Goal: Transaction & Acquisition: Purchase product/service

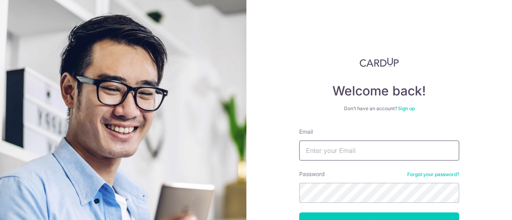
click at [357, 157] on input "Email" at bounding box center [379, 151] width 160 height 20
type input "[EMAIL_ADDRESS][DOMAIN_NAME]"
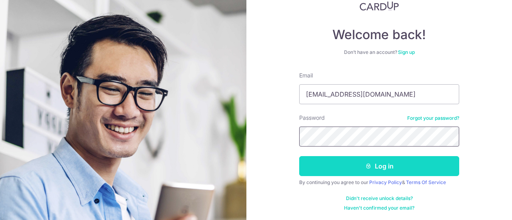
scroll to position [57, 0]
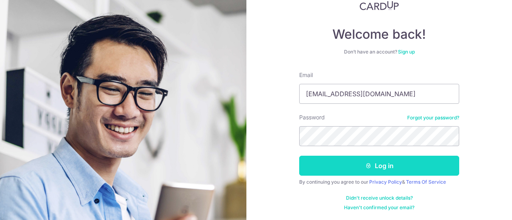
click at [369, 168] on icon "submit" at bounding box center [368, 166] width 6 height 6
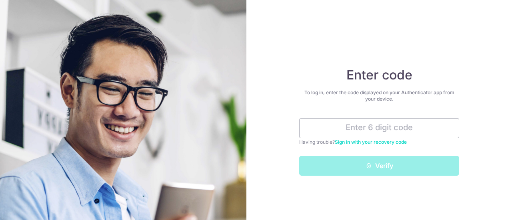
click at [377, 140] on link "Sign in with your recovery code" at bounding box center [371, 142] width 72 height 6
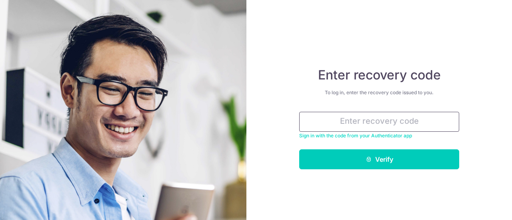
click at [389, 122] on input "text" at bounding box center [379, 122] width 160 height 20
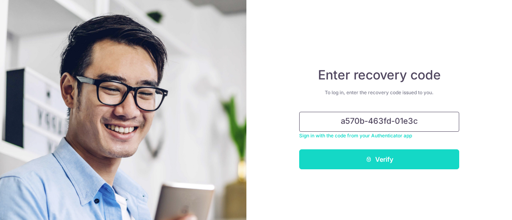
type input "a570b-463fd-01e3c"
click at [397, 164] on button "Verify" at bounding box center [379, 160] width 160 height 20
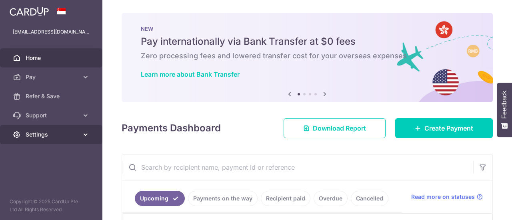
click at [85, 133] on icon at bounding box center [86, 135] width 8 height 8
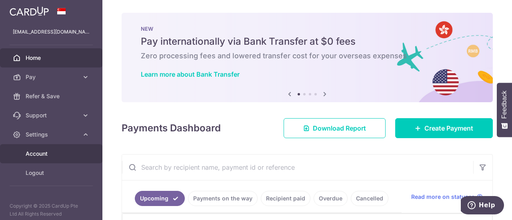
scroll to position [4, 0]
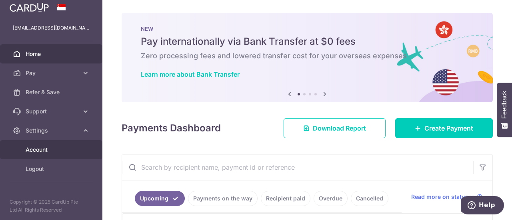
click at [46, 152] on span "Account" at bounding box center [52, 150] width 53 height 8
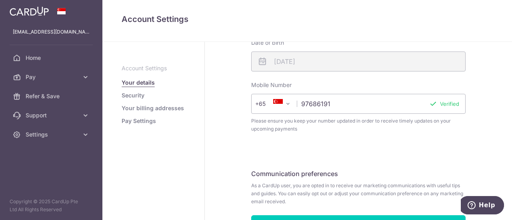
scroll to position [292, 0]
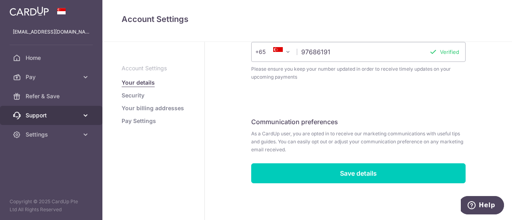
click at [80, 114] on link "Support" at bounding box center [51, 115] width 102 height 19
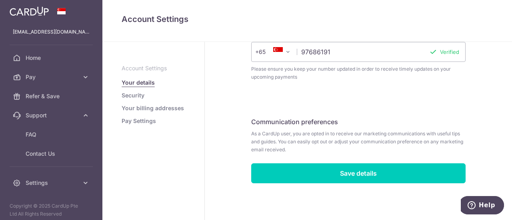
click at [134, 95] on link "Security" at bounding box center [133, 96] width 23 height 8
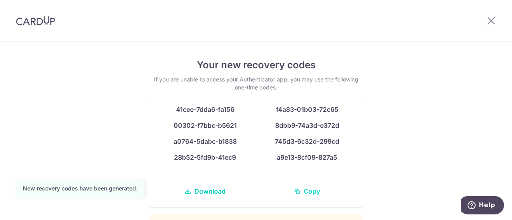
click at [296, 192] on icon at bounding box center [297, 191] width 6 height 6
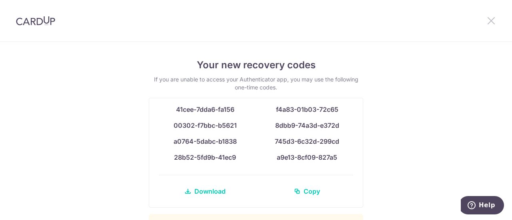
click at [494, 21] on icon at bounding box center [492, 21] width 10 height 10
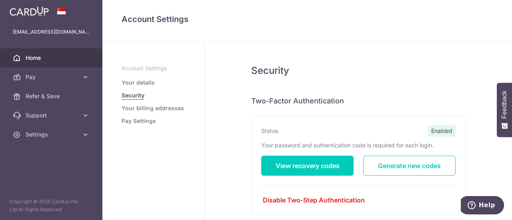
click at [38, 53] on link "Home" at bounding box center [51, 57] width 102 height 19
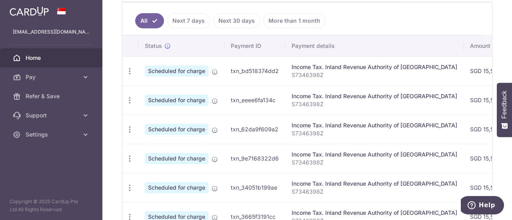
scroll to position [132, 0]
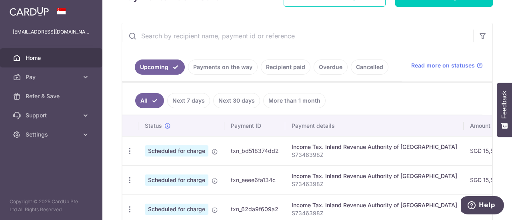
click at [219, 68] on link "Payments on the way" at bounding box center [223, 67] width 70 height 15
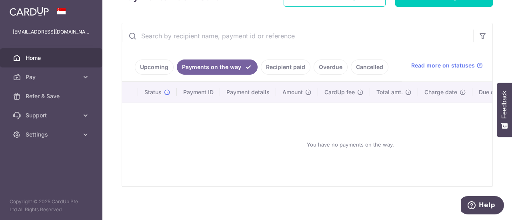
click at [150, 66] on link "Upcoming" at bounding box center [154, 67] width 39 height 15
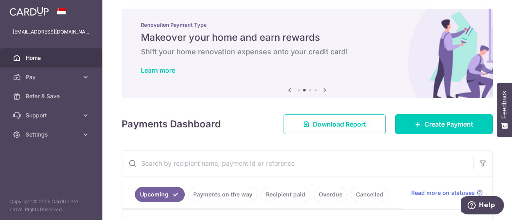
scroll to position [0, 0]
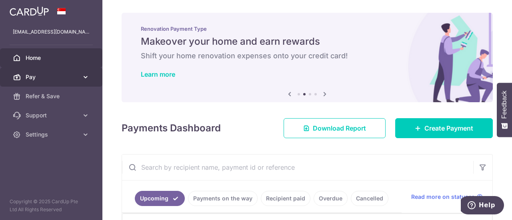
click at [86, 77] on icon at bounding box center [86, 77] width 8 height 8
click at [84, 76] on icon at bounding box center [86, 77] width 8 height 8
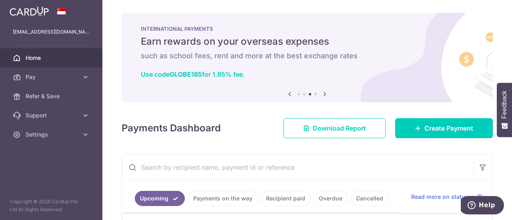
click at [322, 95] on icon at bounding box center [325, 94] width 10 height 10
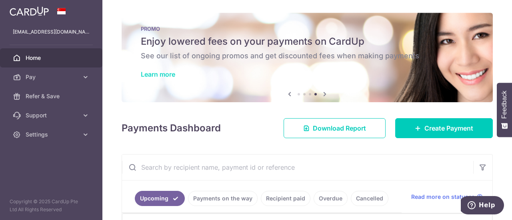
click at [165, 75] on link "Learn more" at bounding box center [158, 74] width 34 height 8
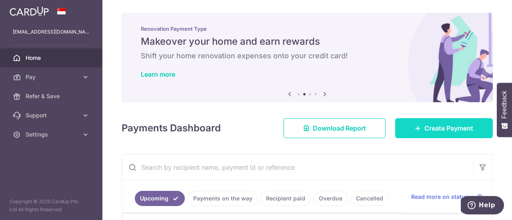
click at [409, 130] on link "Create Payment" at bounding box center [444, 128] width 98 height 20
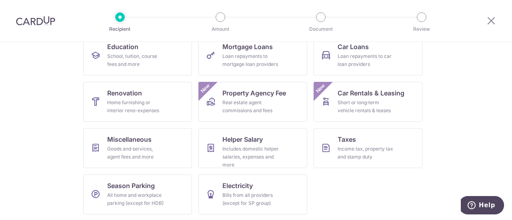
scroll to position [97, 0]
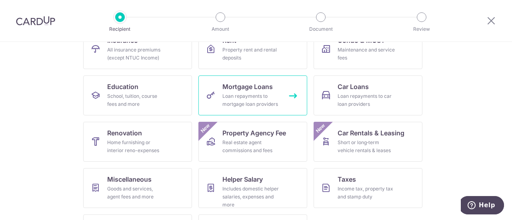
click at [238, 95] on div "Loan repayments to mortgage loan providers" at bounding box center [251, 100] width 58 height 16
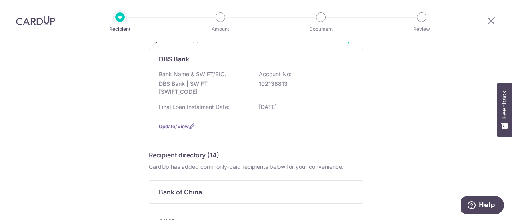
scroll to position [40, 0]
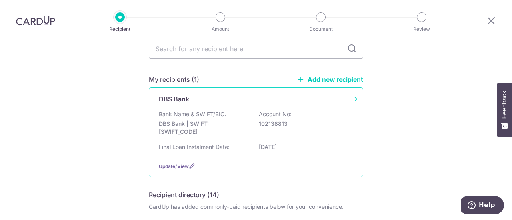
click at [176, 100] on p "DBS Bank" at bounding box center [174, 99] width 30 height 10
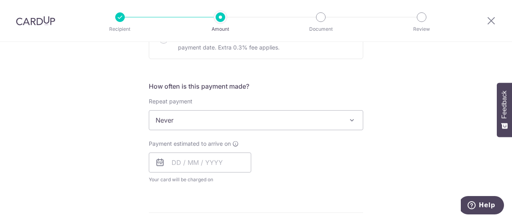
scroll to position [280, 0]
